Goal: Check status: Check status

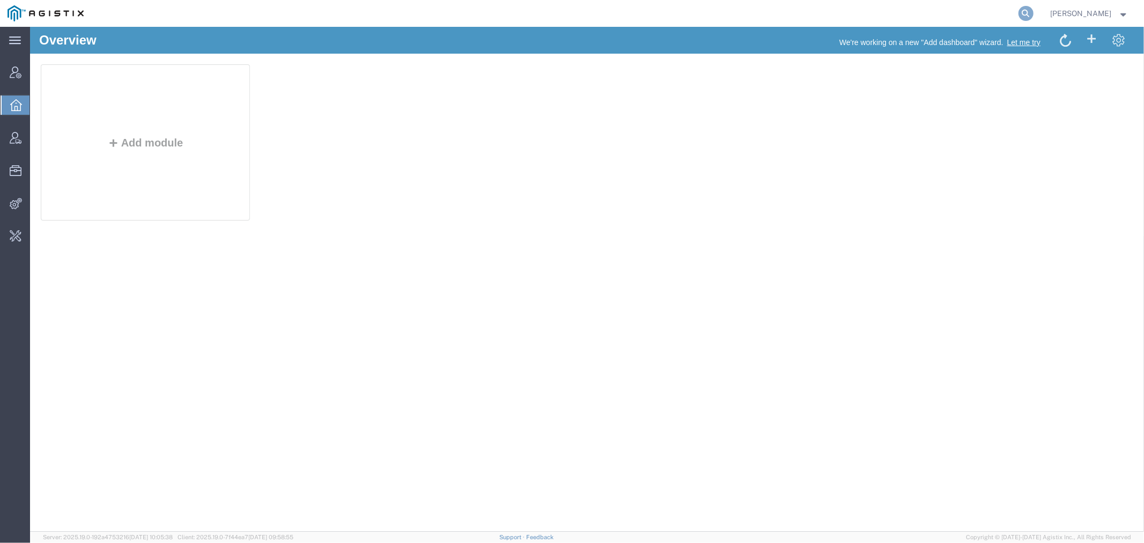
click at [1033, 13] on icon at bounding box center [1025, 13] width 15 height 15
paste input "56712874"
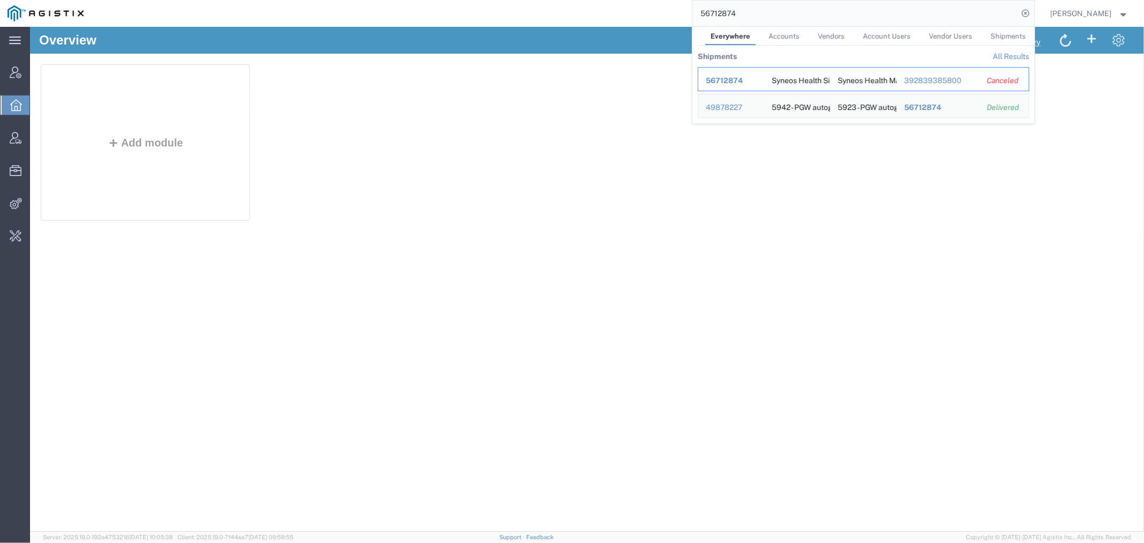
click at [743, 77] on span "56712874" at bounding box center [724, 80] width 37 height 9
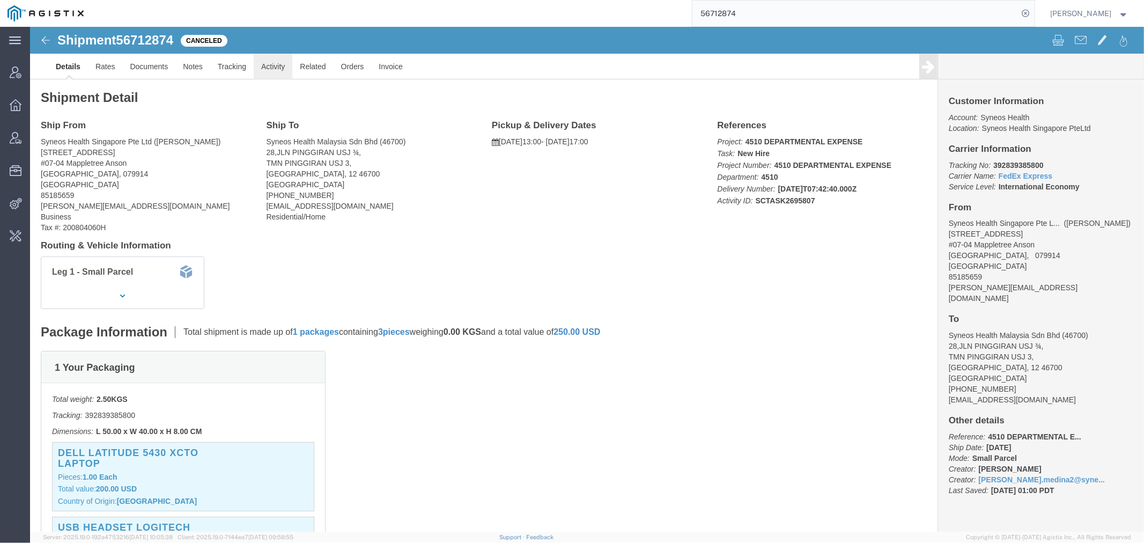
click link "Activity"
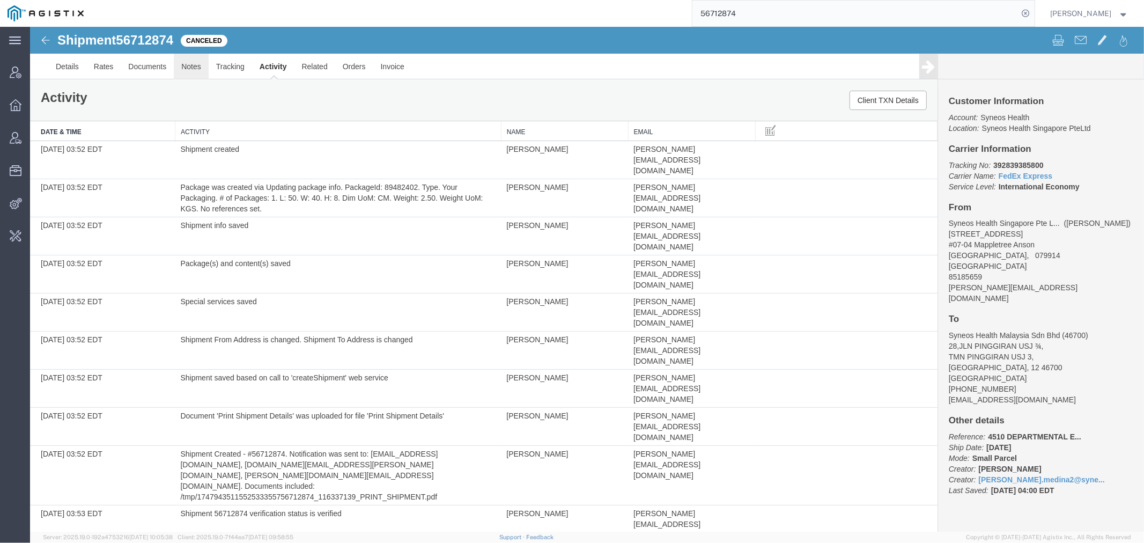
click at [190, 64] on link "Notes" at bounding box center [190, 66] width 35 height 26
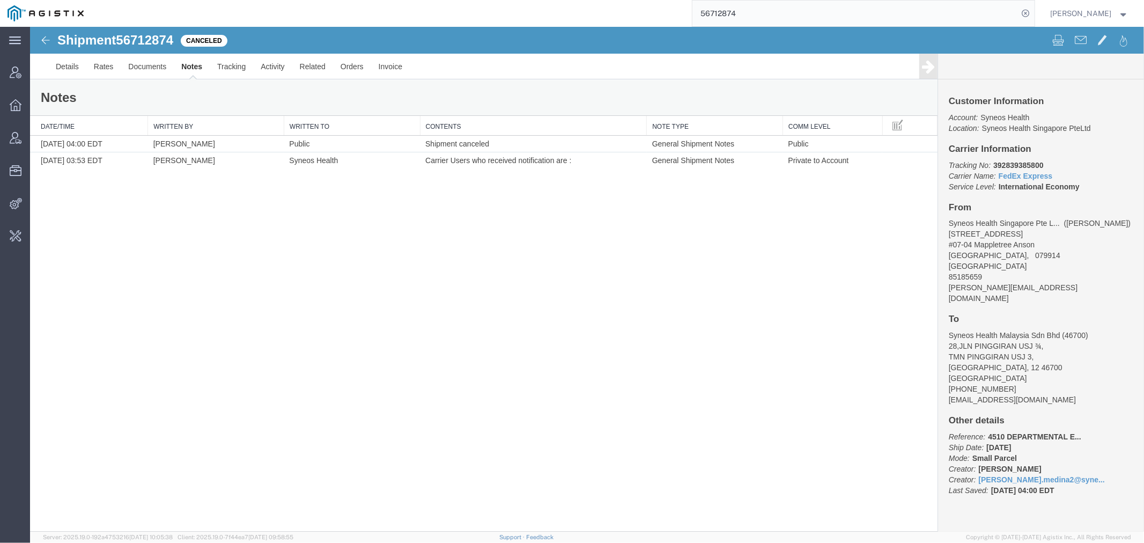
drag, startPoint x: 769, startPoint y: 12, endPoint x: 452, endPoint y: 1, distance: 317.2
click at [646, 4] on div "56712874" at bounding box center [562, 13] width 943 height 27
type input "56712952"
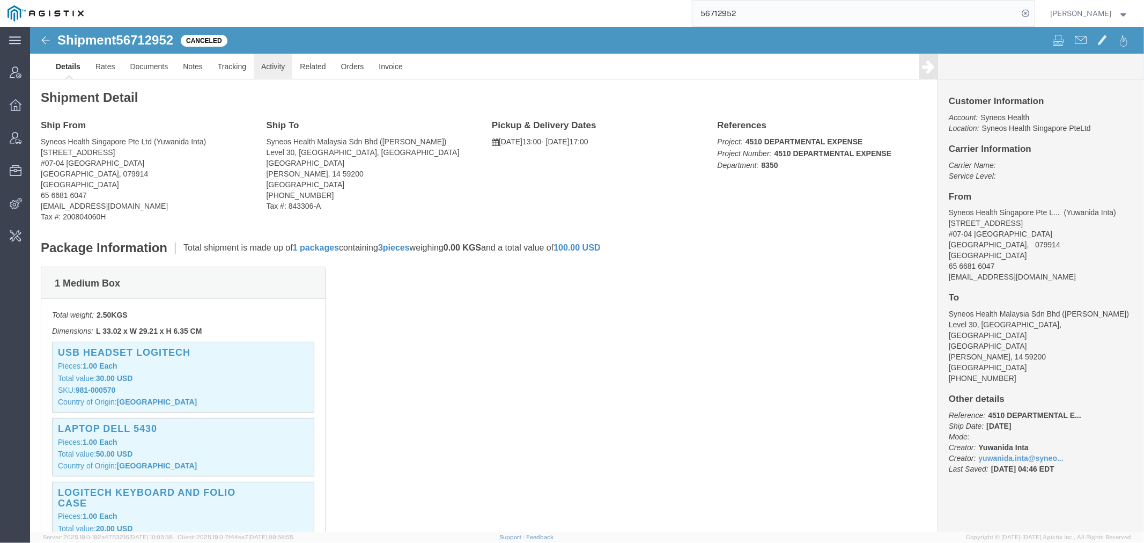
click link "Activity"
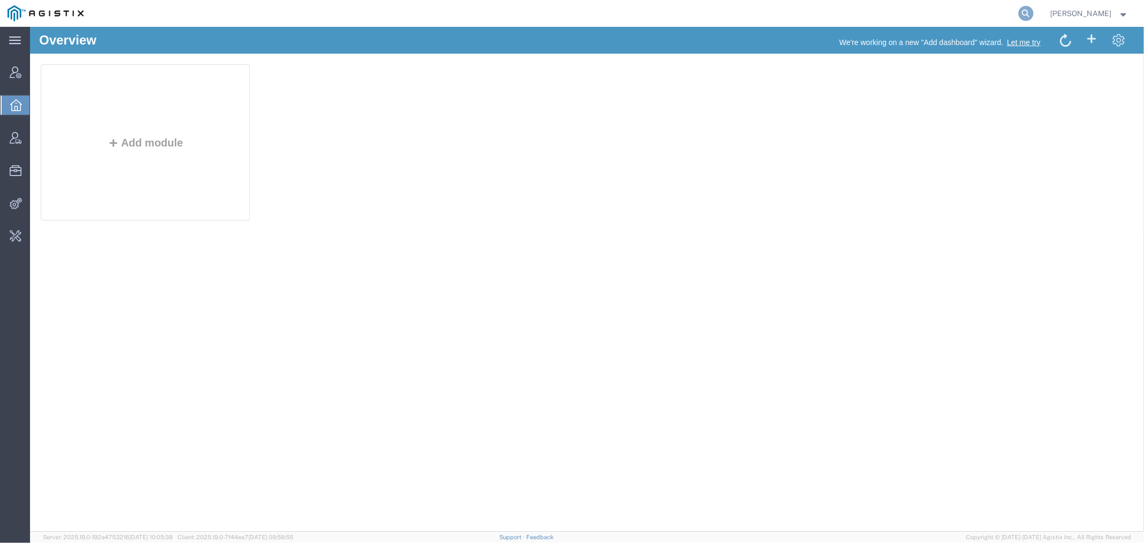
click at [1033, 9] on icon at bounding box center [1025, 13] width 15 height 15
paste input "56821490"
type input "56821490"
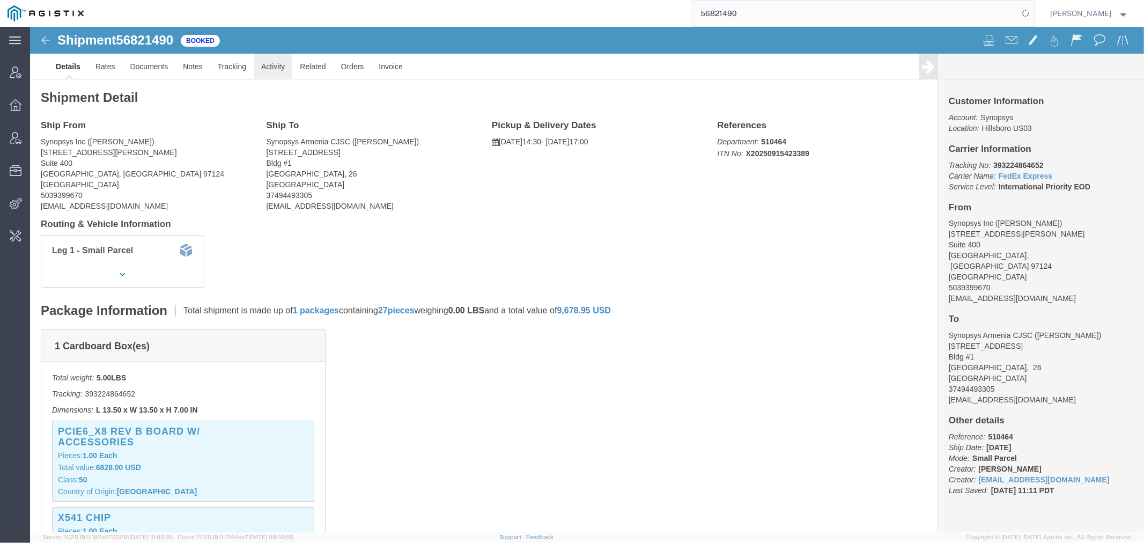
click link "Activity"
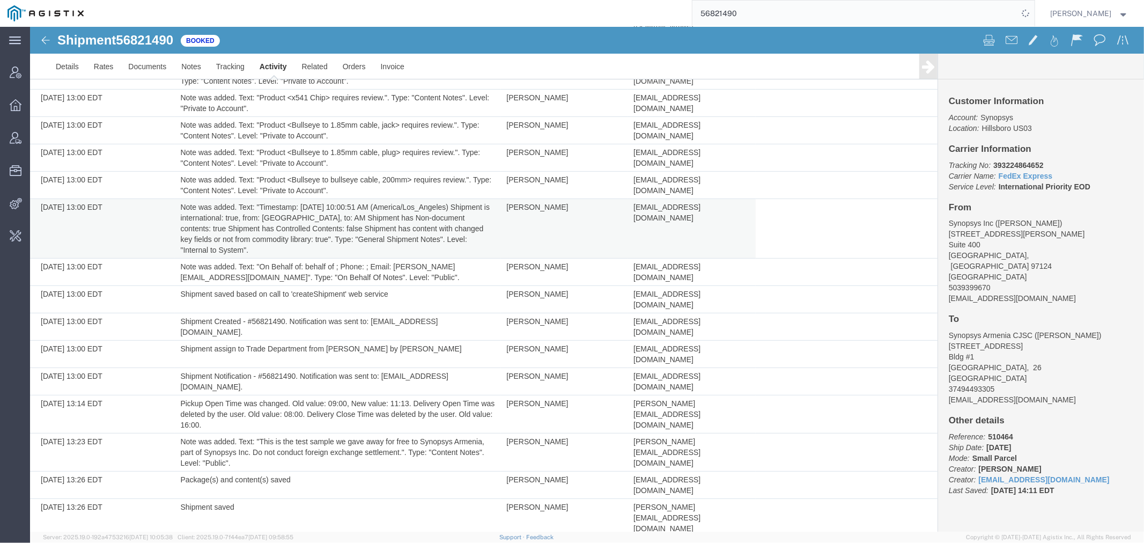
scroll to position [357, 0]
